Goal: Task Accomplishment & Management: Complete application form

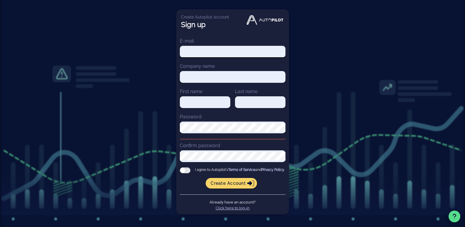
click at [185, 48] on input "E-mail" at bounding box center [233, 52] width 106 height 8
type input "[EMAIL_ADDRESS][DOMAIN_NAME]"
click at [205, 77] on input "Company name" at bounding box center [233, 77] width 106 height 8
type input "TXHOSPITALS"
click at [191, 103] on input "First name" at bounding box center [205, 102] width 50 height 8
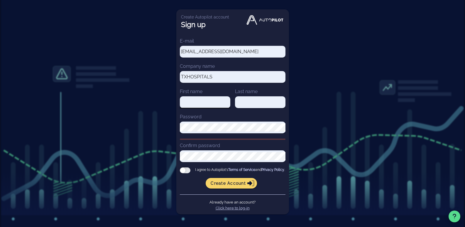
type input "kiran"
click at [249, 108] on div at bounding box center [260, 104] width 50 height 17
click at [251, 103] on input "Last name" at bounding box center [260, 102] width 50 height 8
type input "[PERSON_NAME]"
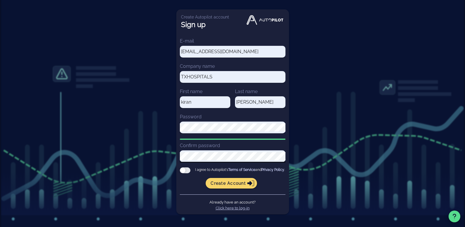
click at [186, 171] on div at bounding box center [185, 170] width 11 height 6
click at [0, 0] on input "I agree to Autopilot's Terms of Service and Privacy Policy ." at bounding box center [0, 0] width 0 height 0
click at [158, 126] on div "Create Autopilot account Sign up E-mail [EMAIL_ADDRESS][DOMAIN_NAME] Company na…" at bounding box center [232, 114] width 465 height 228
click at [177, 127] on div "E-mail [EMAIL_ADDRESS][DOMAIN_NAME] Company name TXHOSPITALS First name [PERSON…" at bounding box center [232, 124] width 113 height 180
click at [175, 154] on div "Create Autopilot account Sign up E-mail [EMAIL_ADDRESS][DOMAIN_NAME] Company na…" at bounding box center [232, 114] width 465 height 228
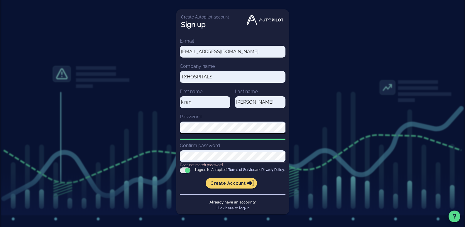
click at [170, 123] on div "Create Autopilot account Sign up E-mail [EMAIL_ADDRESS][DOMAIN_NAME] Company na…" at bounding box center [232, 114] width 465 height 228
click at [186, 170] on div at bounding box center [185, 170] width 11 height 6
click at [0, 0] on input "I agree to Autopilot's Terms of Service and Privacy Policy ." at bounding box center [0, 0] width 0 height 0
click at [186, 170] on div at bounding box center [185, 170] width 11 height 6
click at [0, 0] on input "I agree to Autopilot's Terms of Service and Privacy Policy ." at bounding box center [0, 0] width 0 height 0
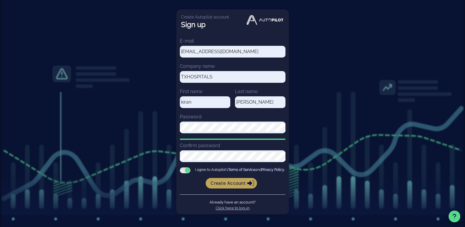
click at [228, 186] on span "Create account" at bounding box center [231, 182] width 42 height 5
